Goal: Navigation & Orientation: Find specific page/section

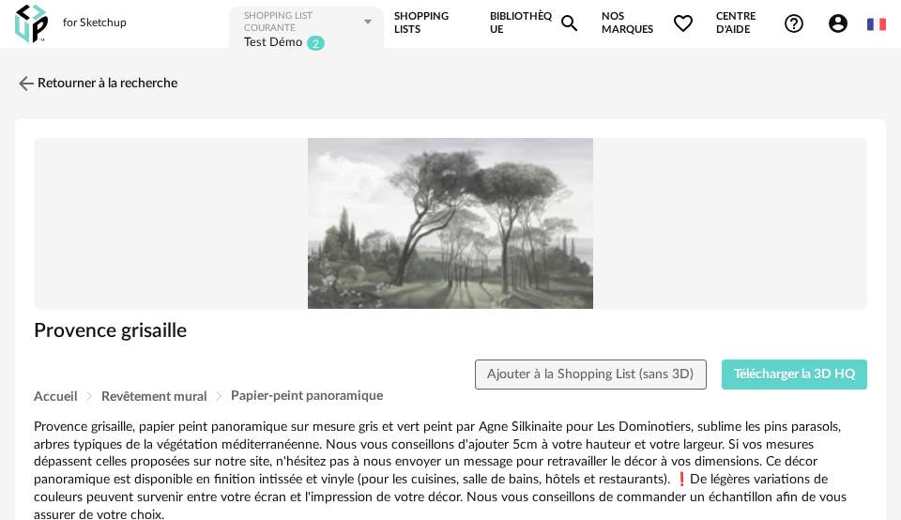
click at [225, 102] on div "Retourner à la recherche" at bounding box center [450, 83] width 871 height 41
